Goal: Task Accomplishment & Management: Manage account settings

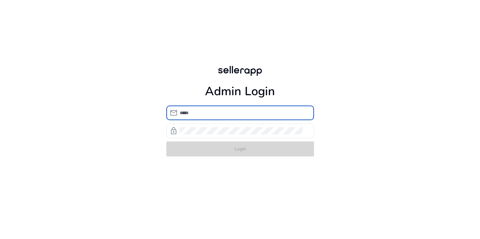
type input "**********"
click at [216, 145] on form "**********" at bounding box center [240, 131] width 148 height 51
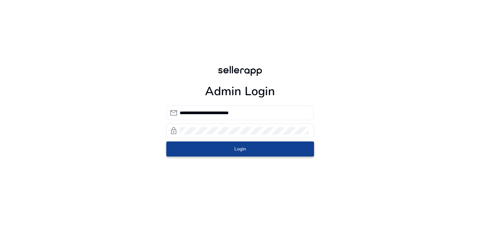
click at [216, 145] on span "submit" at bounding box center [240, 149] width 148 height 16
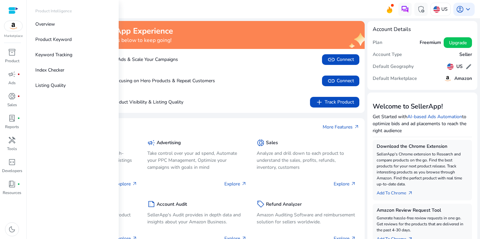
click at [13, 30] on img at bounding box center [13, 26] width 18 height 10
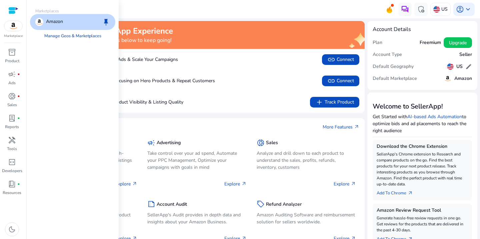
click at [64, 37] on link "Manage Geos & Marketplaces" at bounding box center [73, 36] width 68 height 12
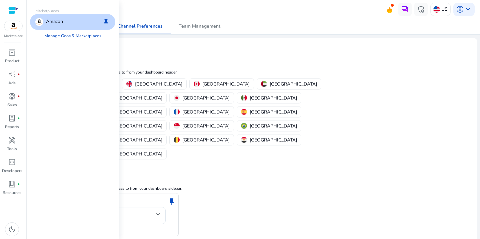
click at [17, 29] on img at bounding box center [13, 26] width 18 height 10
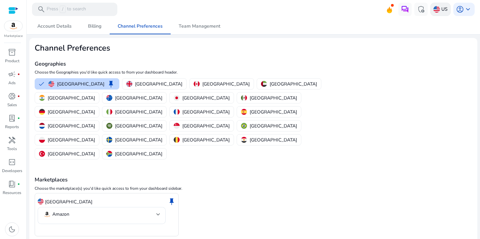
click at [447, 9] on div "US" at bounding box center [440, 9] width 20 height 13
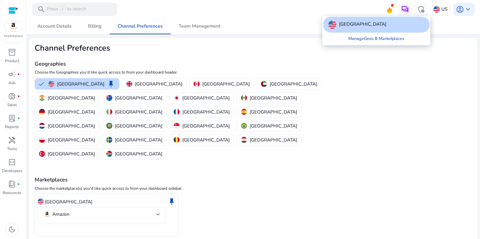
click at [381, 37] on link "Manage Geos & Marketplaces" at bounding box center [376, 39] width 67 height 12
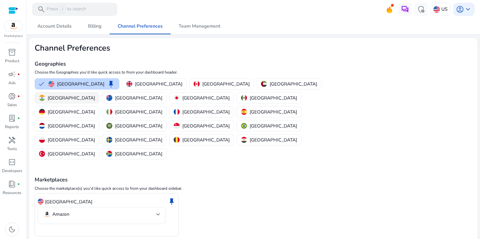
click at [95, 95] on p "[GEOGRAPHIC_DATA]" at bounding box center [71, 98] width 47 height 7
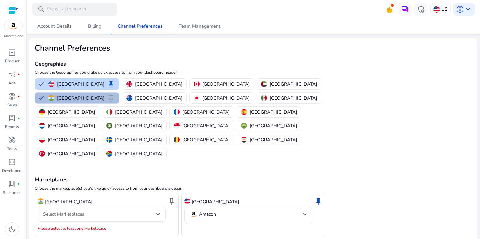
click at [69, 195] on div "India keep Select Marketplaces Please Select at least one Marketplace" at bounding box center [107, 215] width 144 height 44
click at [72, 211] on span "Select Marketplaces" at bounding box center [63, 214] width 41 height 6
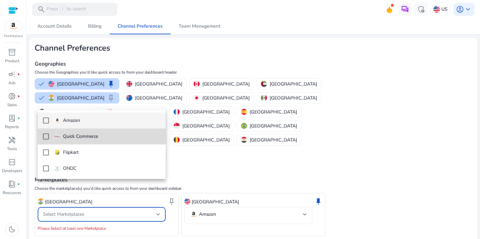
click at [79, 133] on p "Quick Commerce" at bounding box center [80, 136] width 35 height 7
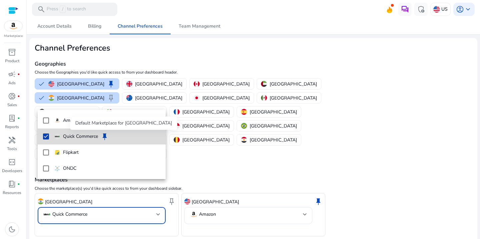
click at [108, 134] on span "keep" at bounding box center [105, 137] width 8 height 8
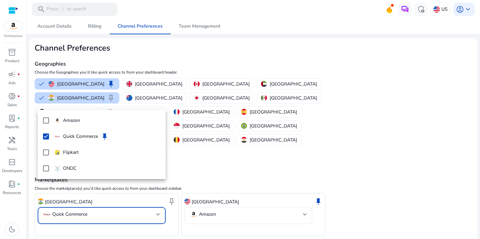
click at [234, 140] on div at bounding box center [240, 119] width 480 height 239
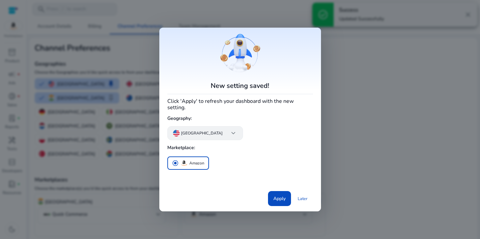
click at [193, 130] on p "[GEOGRAPHIC_DATA]" at bounding box center [202, 133] width 42 height 6
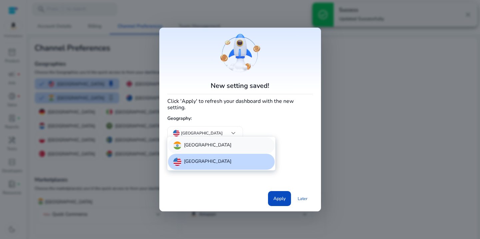
click at [195, 145] on div "[GEOGRAPHIC_DATA]" at bounding box center [221, 146] width 107 height 16
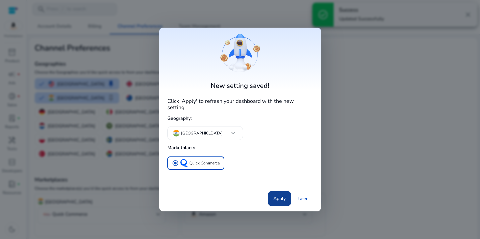
click at [282, 197] on span "Apply" at bounding box center [279, 198] width 12 height 7
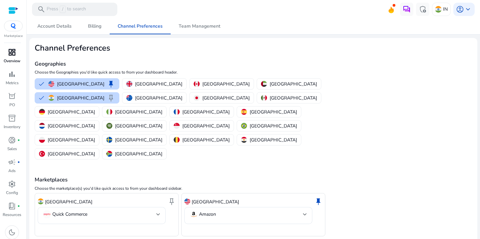
click at [15, 53] on span "dashboard" at bounding box center [12, 52] width 8 height 8
